Goal: Transaction & Acquisition: Book appointment/travel/reservation

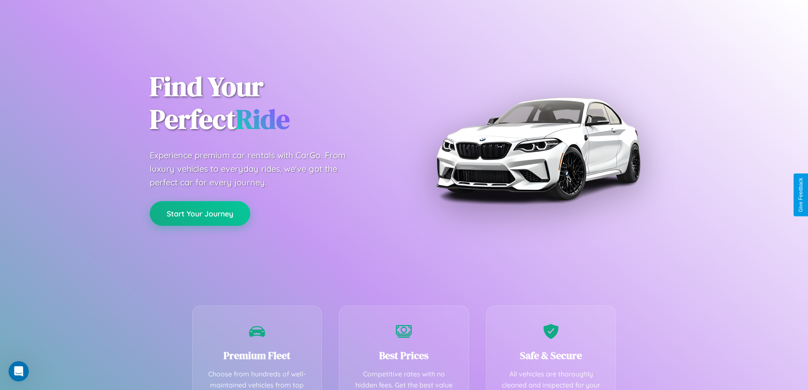
click at [200, 213] on button "Start Your Journey" at bounding box center [200, 213] width 100 height 25
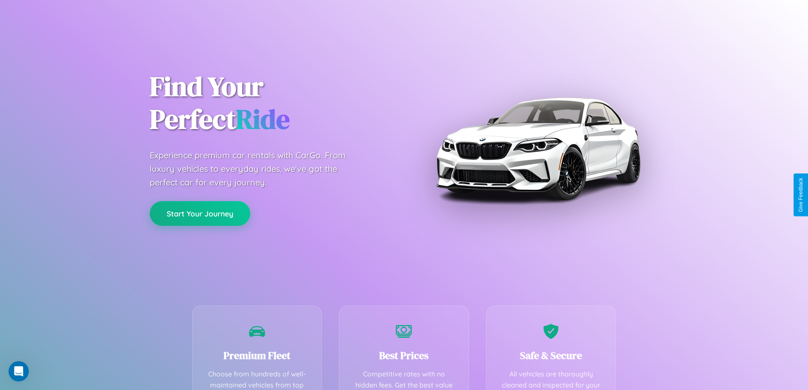
click at [200, 213] on button "Start Your Journey" at bounding box center [200, 213] width 100 height 25
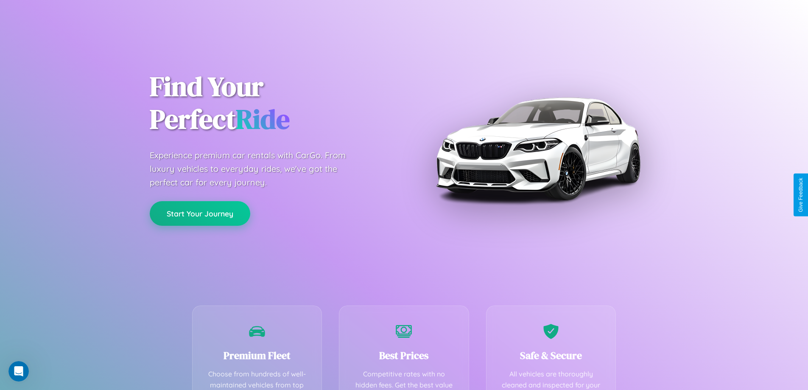
click at [200, 213] on button "Start Your Journey" at bounding box center [200, 213] width 100 height 25
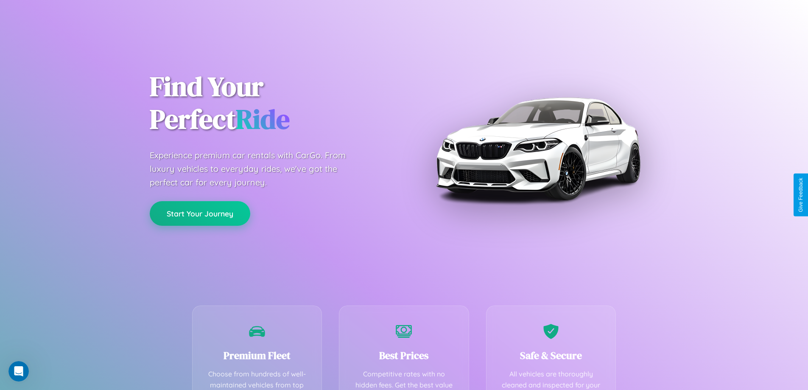
click at [200, 213] on button "Start Your Journey" at bounding box center [200, 213] width 100 height 25
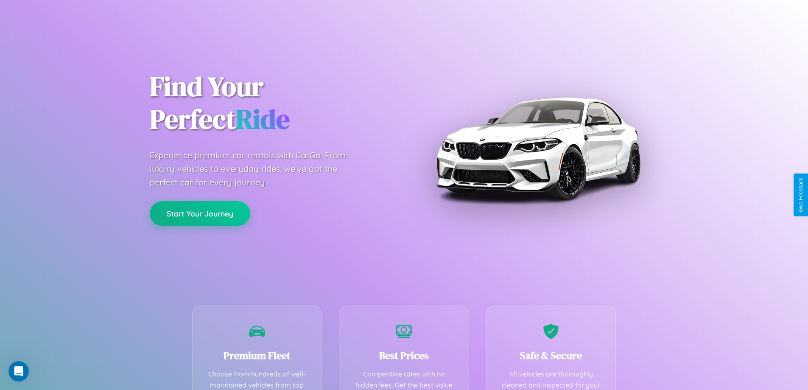
click at [200, 213] on button "Start Your Journey" at bounding box center [200, 213] width 100 height 25
